Goal: Information Seeking & Learning: Learn about a topic

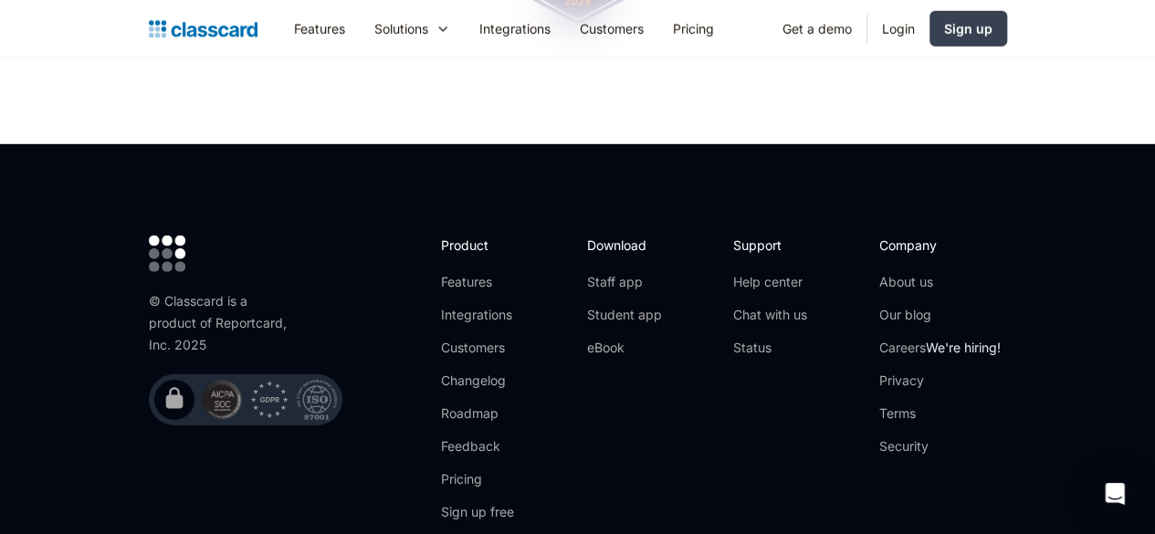
scroll to position [6116, 0]
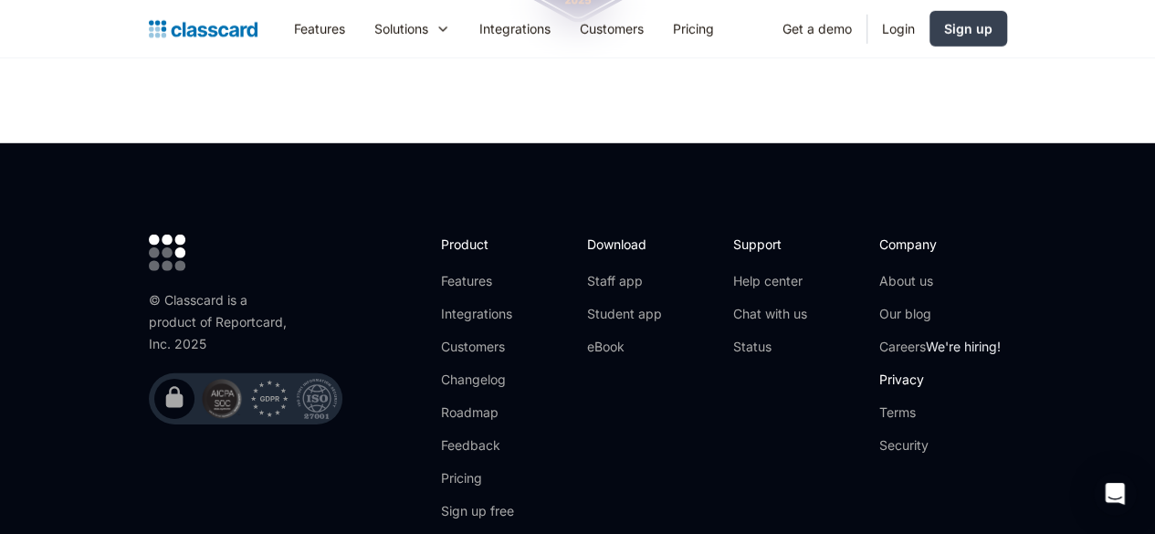
click at [979, 371] on link "Privacy" at bounding box center [939, 380] width 121 height 18
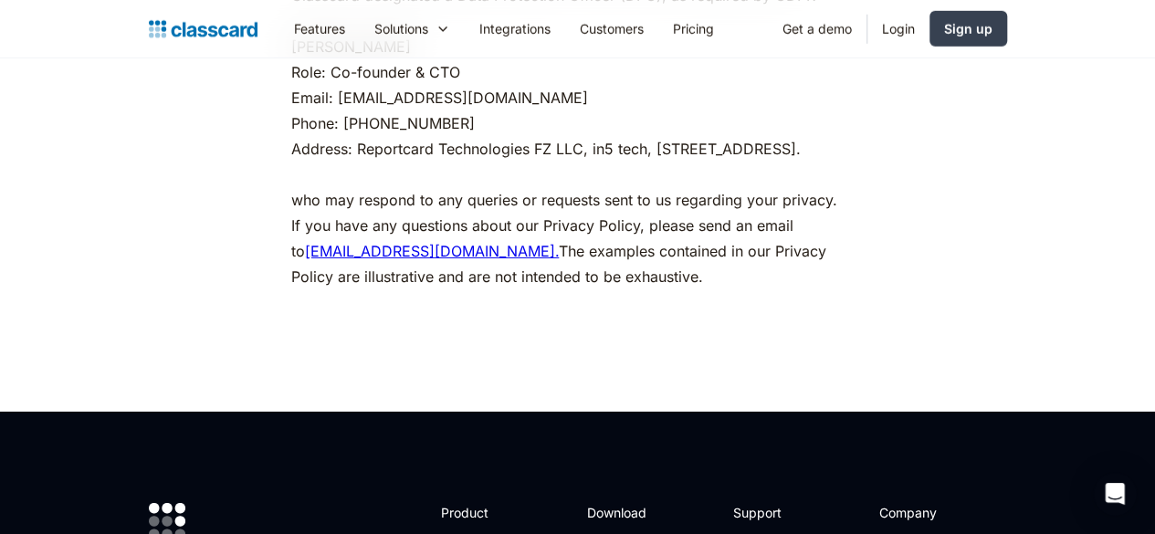
scroll to position [9739, 0]
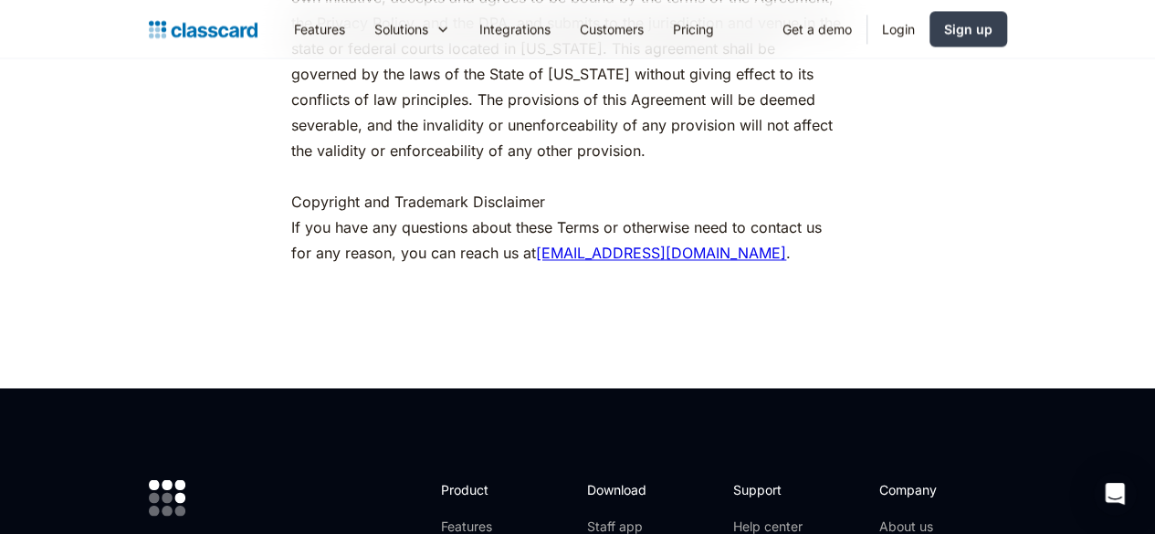
scroll to position [8232, 0]
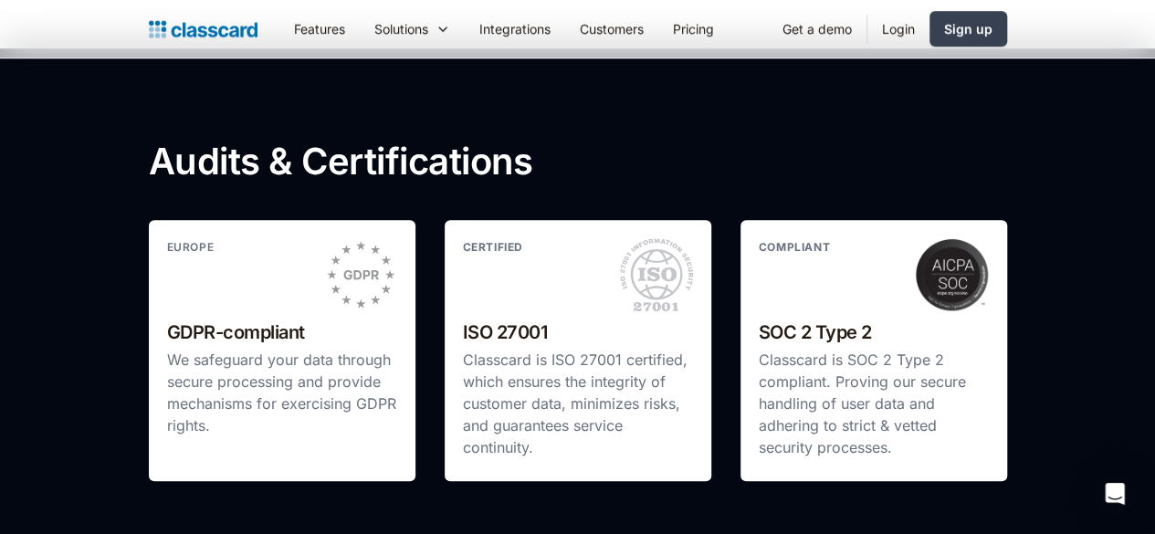
scroll to position [443, 0]
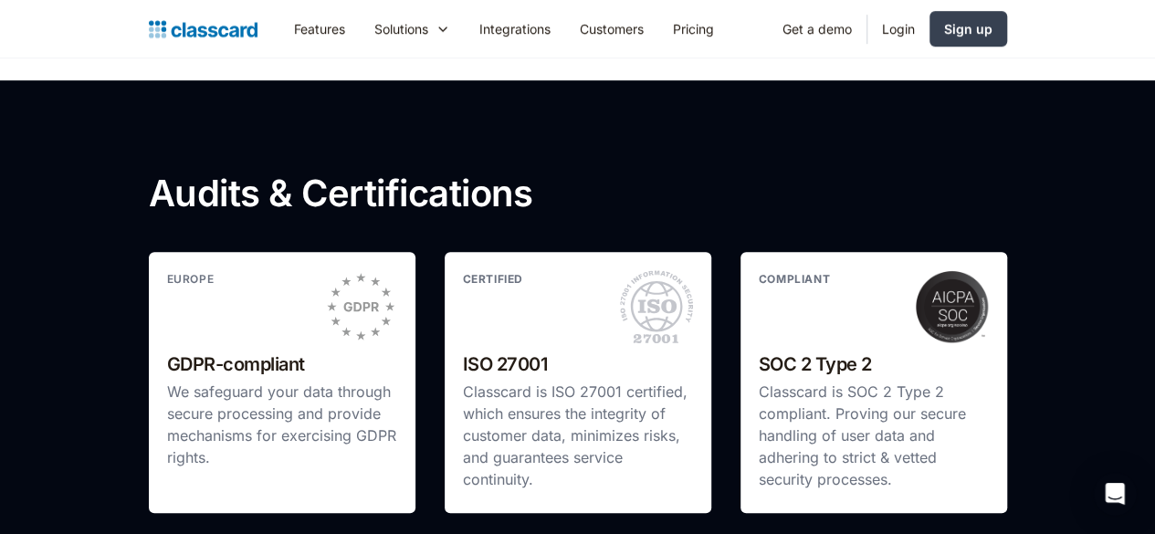
click at [167, 366] on h2 "GDPR-compliant" at bounding box center [282, 365] width 230 height 32
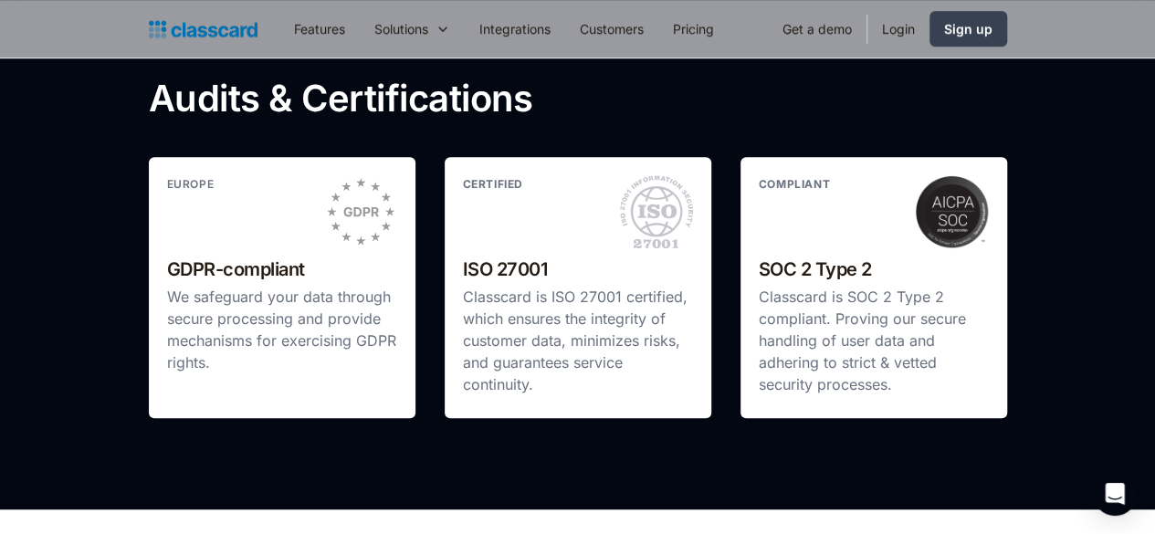
scroll to position [536, 0]
